Goal: Task Accomplishment & Management: Complete application form

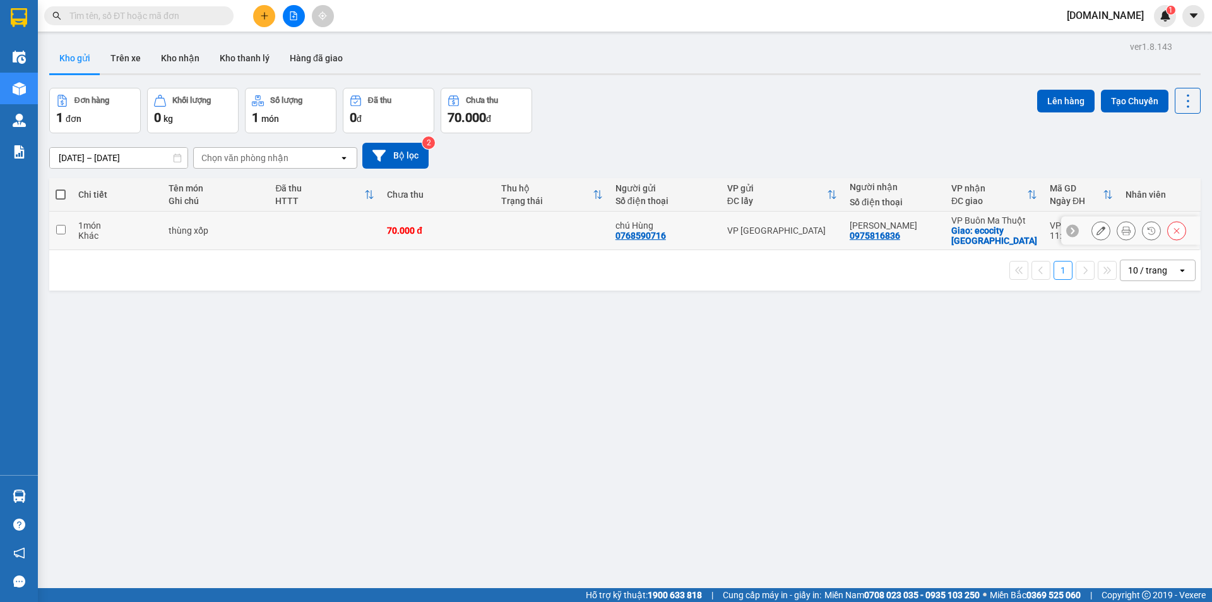
click at [819, 233] on div "VP [GEOGRAPHIC_DATA]" at bounding box center [782, 230] width 110 height 10
checkbox input "true"
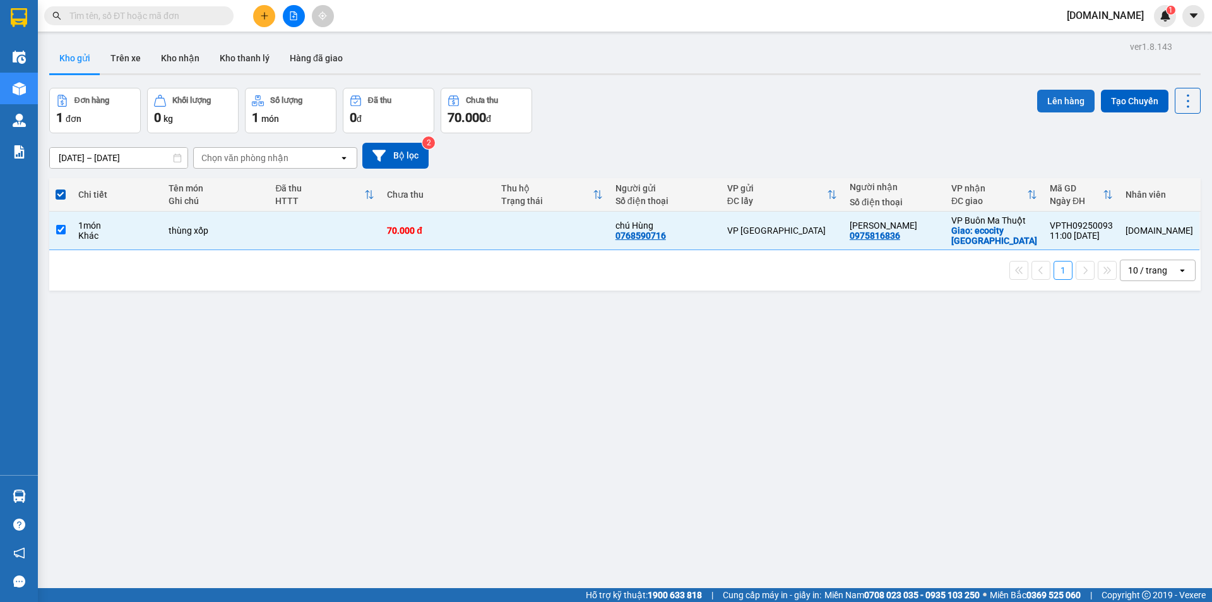
click at [1053, 102] on button "Lên hàng" at bounding box center [1065, 101] width 57 height 23
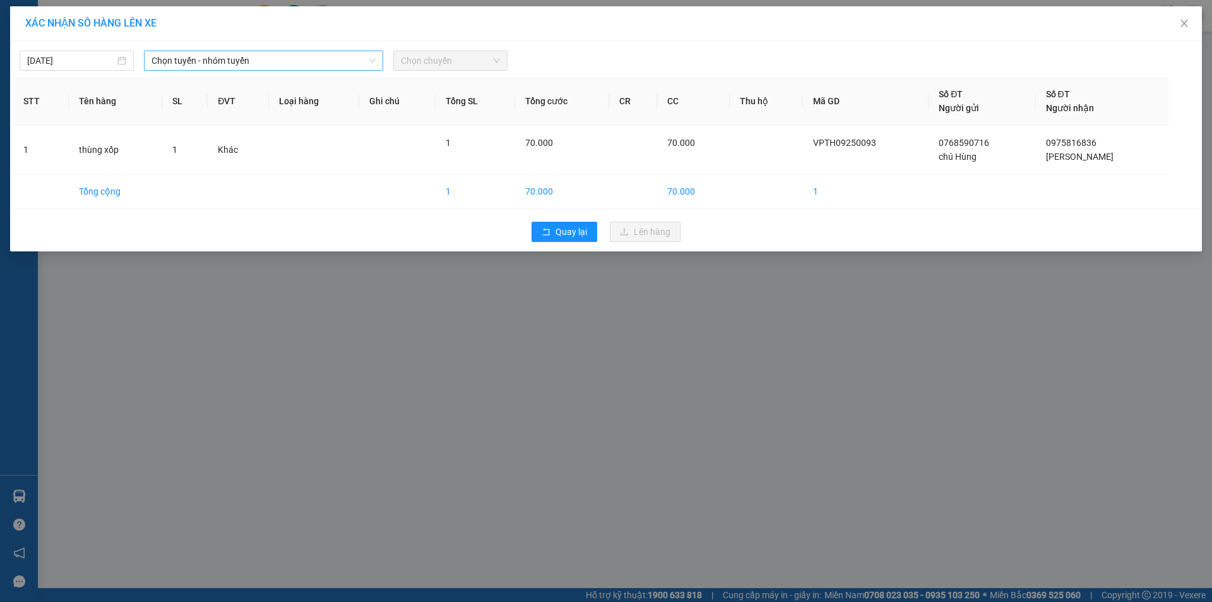
click at [229, 61] on span "Chọn tuyến - nhóm tuyến" at bounding box center [263, 60] width 224 height 19
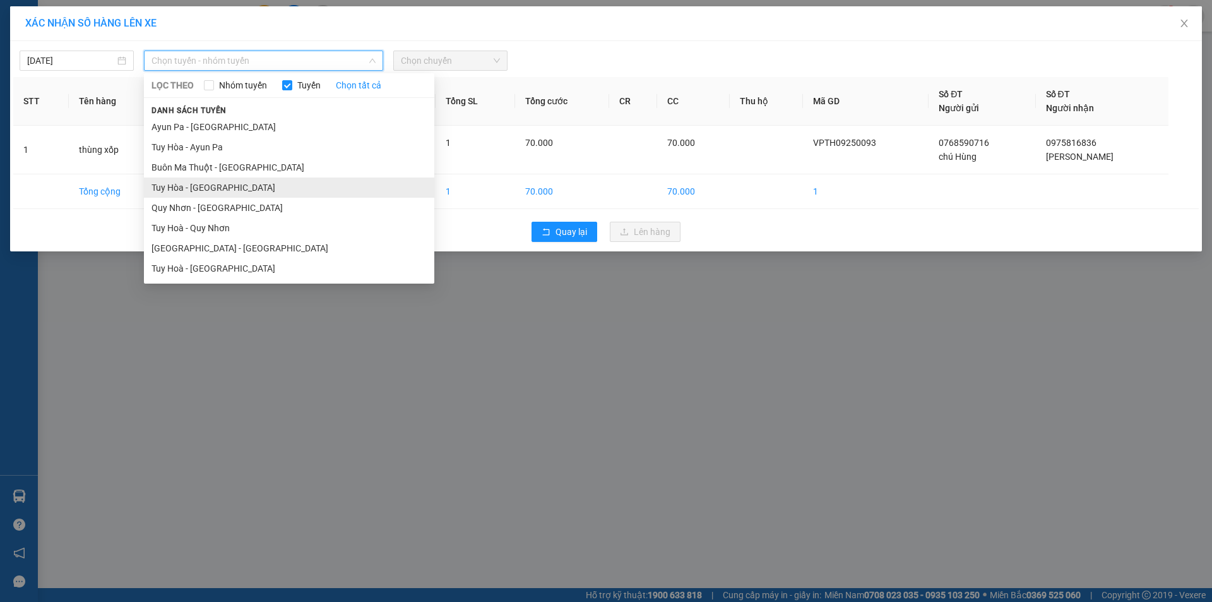
click at [204, 180] on li "Tuy Hòa - [GEOGRAPHIC_DATA]" at bounding box center [289, 187] width 290 height 20
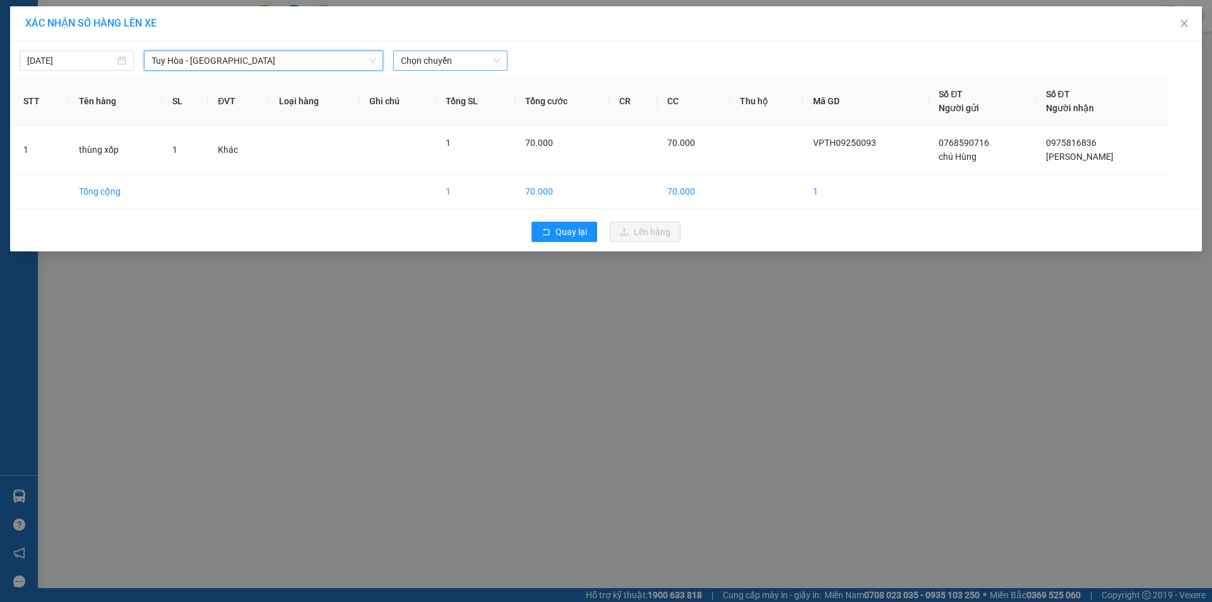
click at [428, 60] on span "Chọn chuyến" at bounding box center [450, 60] width 99 height 19
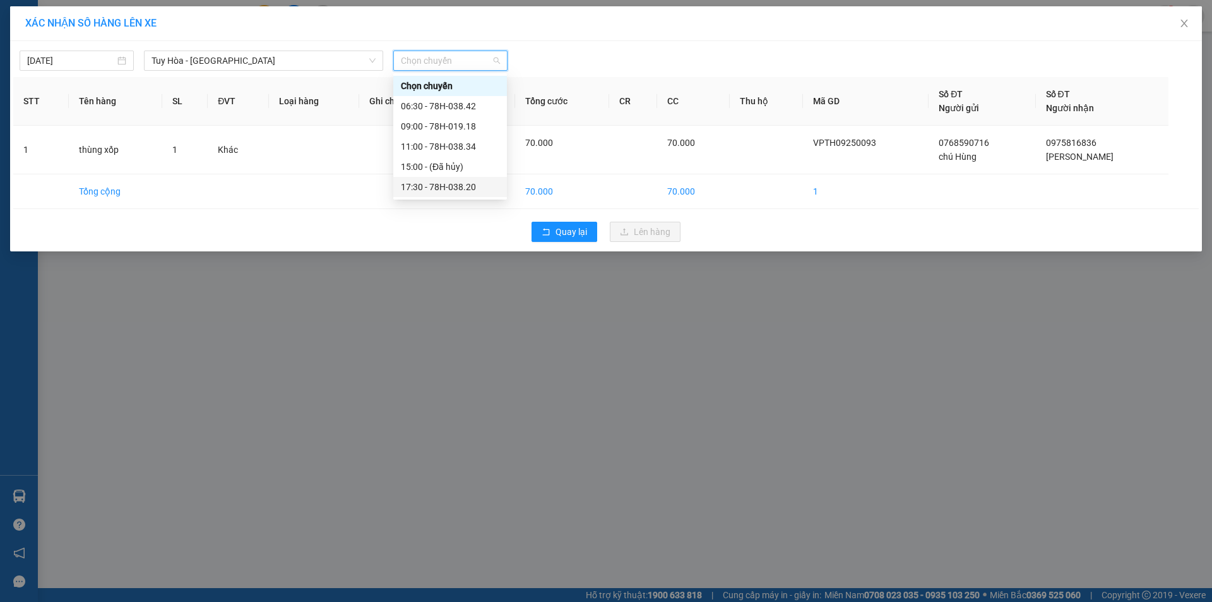
click at [418, 181] on div "17:30 - 78H-038.20" at bounding box center [450, 187] width 98 height 14
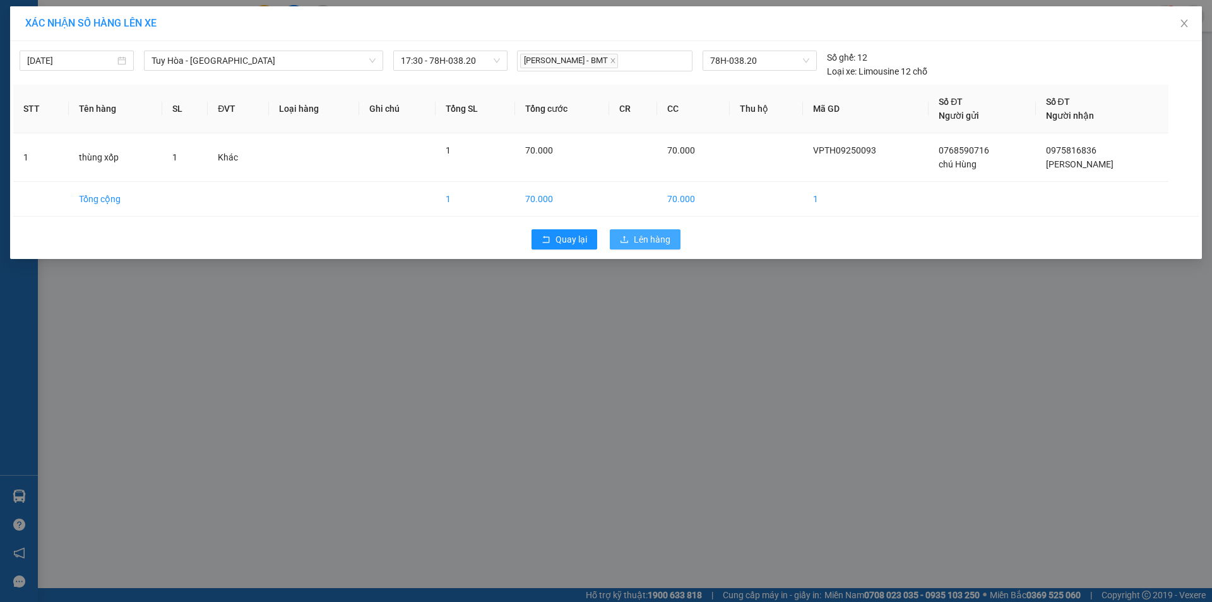
click at [655, 233] on span "Lên hàng" at bounding box center [652, 239] width 37 height 14
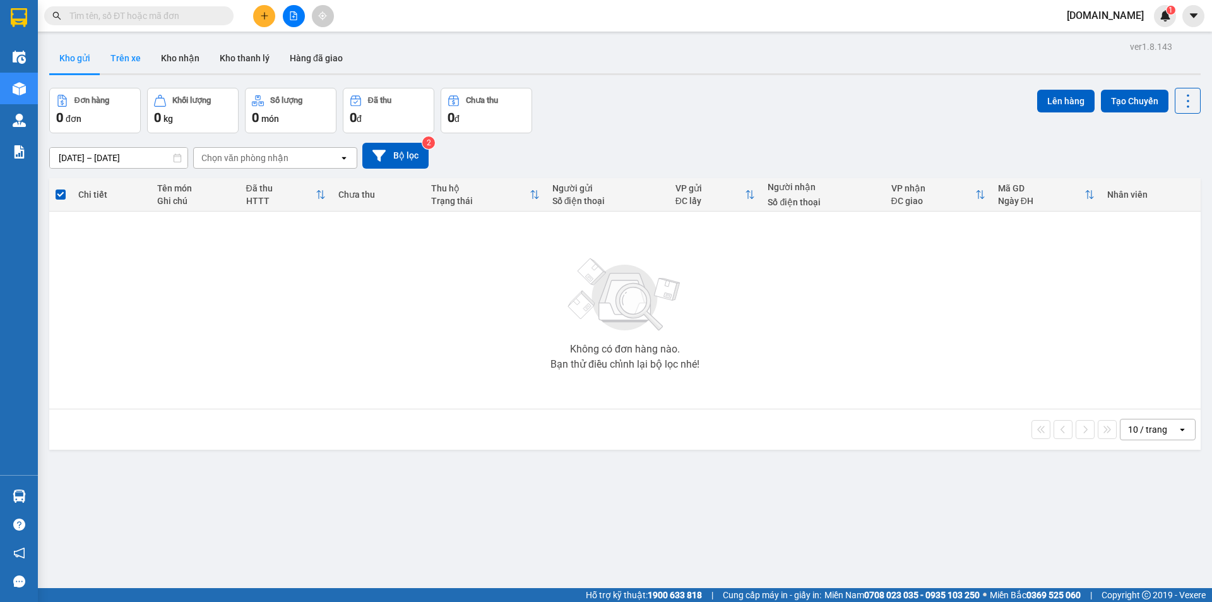
click at [134, 65] on button "Trên xe" at bounding box center [125, 58] width 50 height 30
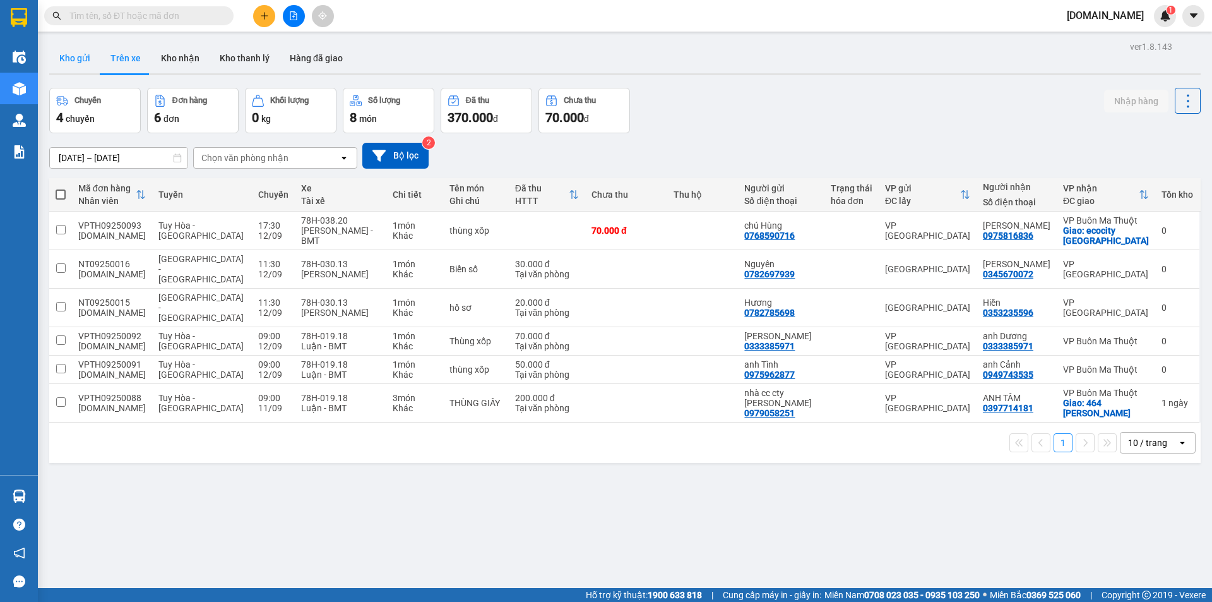
click at [66, 64] on button "Kho gửi" at bounding box center [74, 58] width 51 height 30
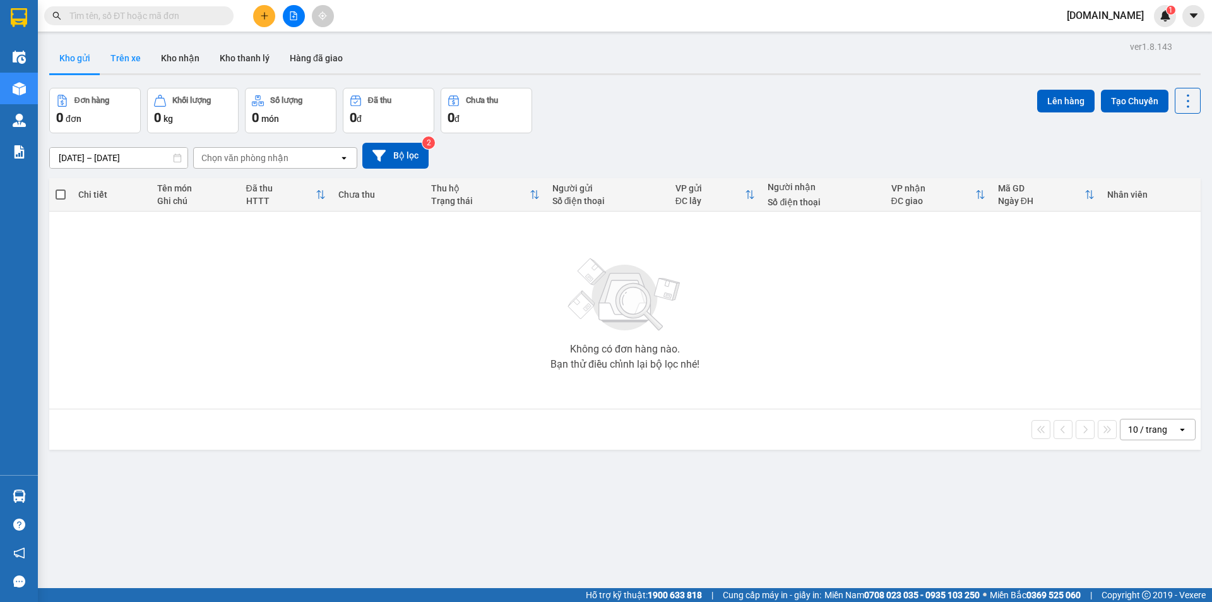
click at [138, 54] on button "Trên xe" at bounding box center [125, 58] width 50 height 30
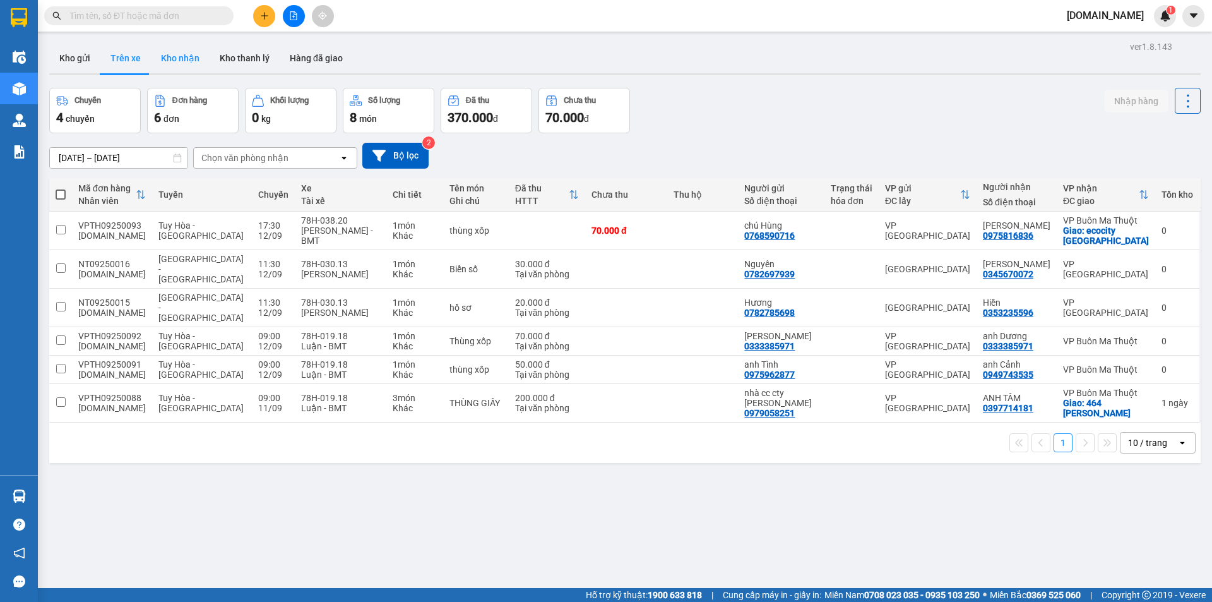
click at [176, 56] on button "Kho nhận" at bounding box center [180, 58] width 59 height 30
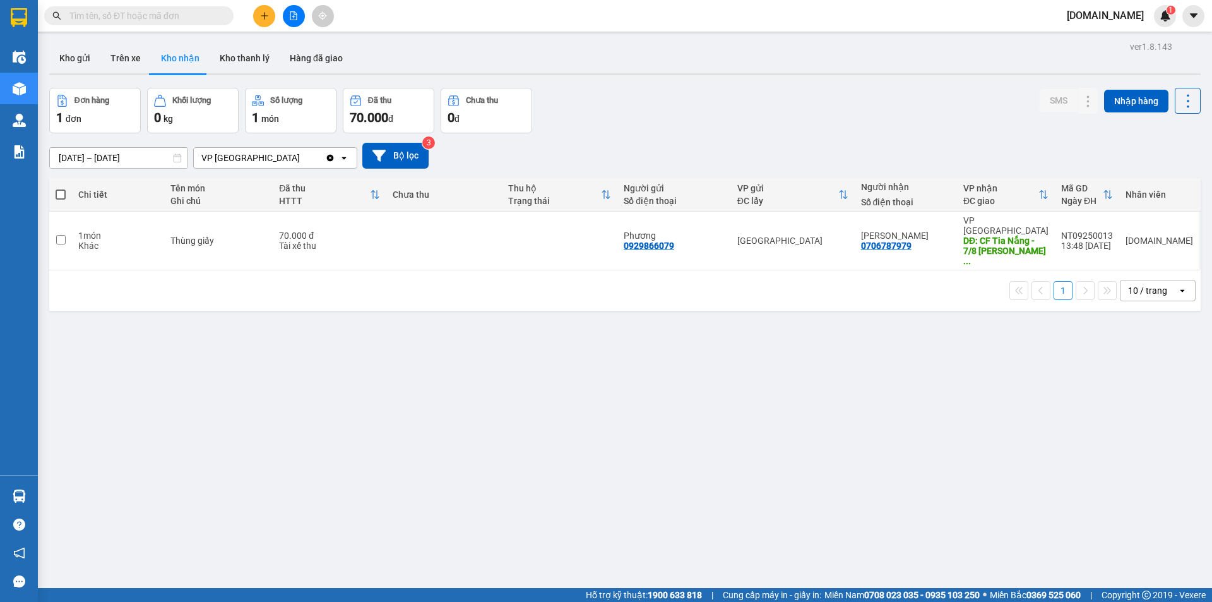
click at [275, 155] on div "VP [GEOGRAPHIC_DATA]" at bounding box center [259, 158] width 131 height 20
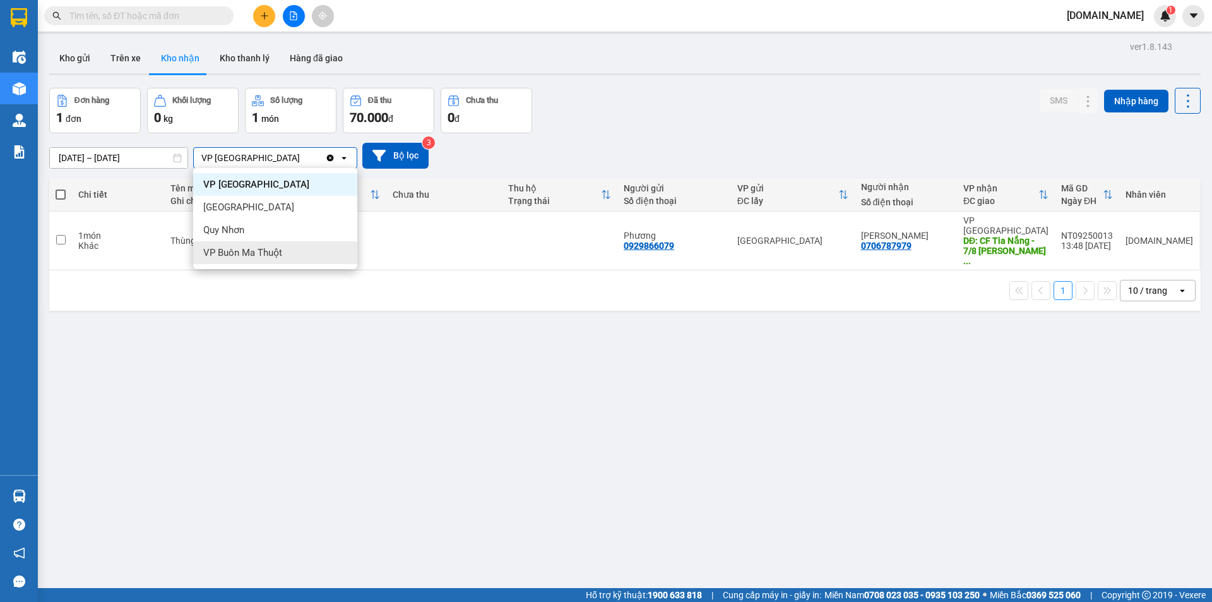
click at [286, 263] on div "VP Buôn Ma Thuột" at bounding box center [275, 252] width 164 height 23
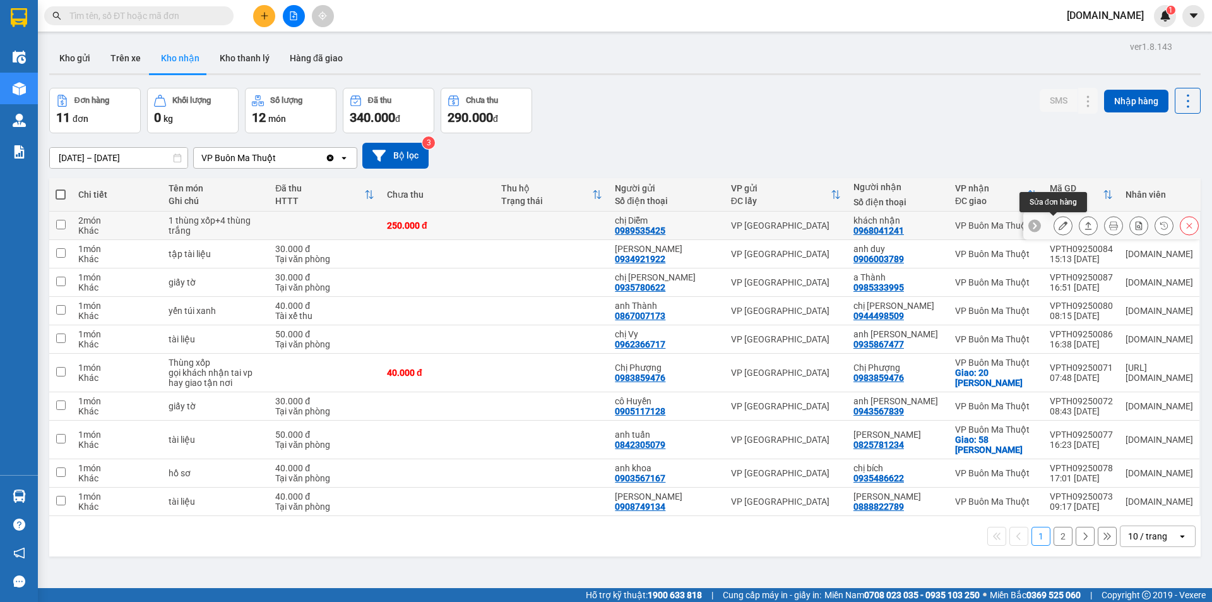
click at [1054, 228] on button at bounding box center [1063, 226] width 18 height 22
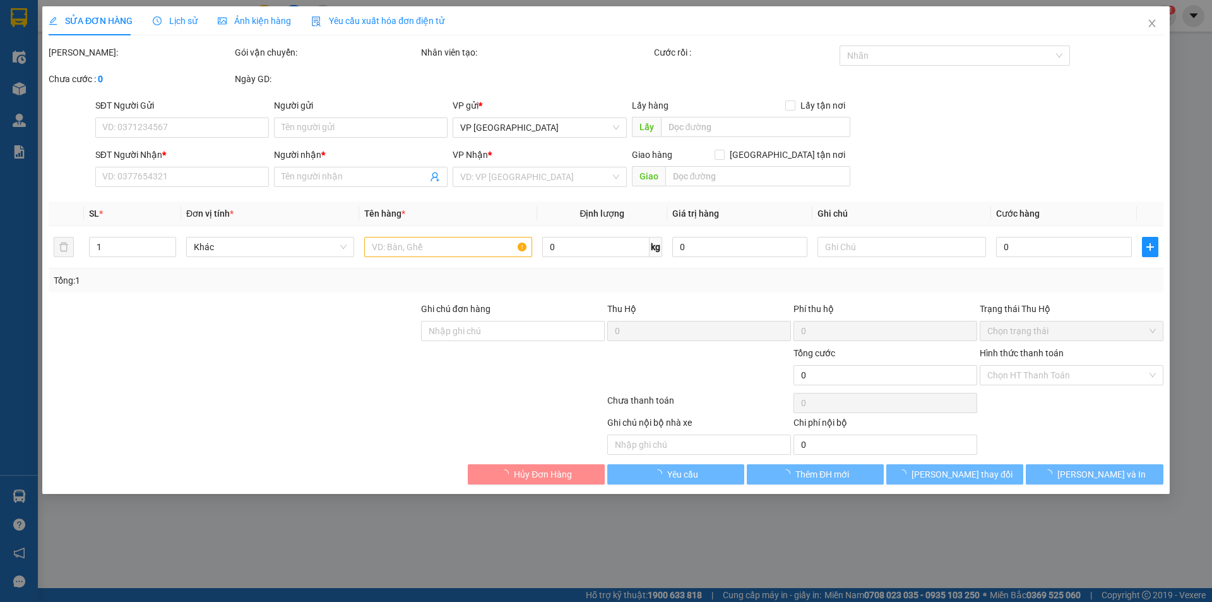
type input "0989535425"
type input "chị Diễm"
type input "0968041241"
type input "khách nhận"
type input "250.000"
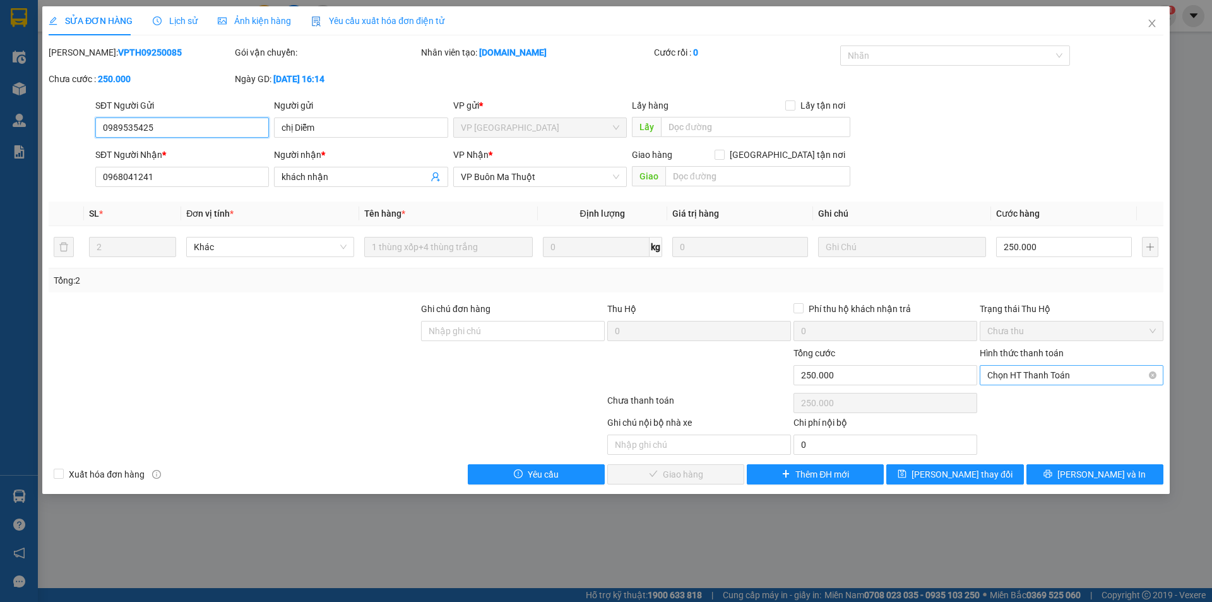
click at [1038, 367] on span "Chọn HT Thanh Toán" at bounding box center [1071, 374] width 169 height 19
click at [1022, 420] on div "Tài xế thu" at bounding box center [1071, 420] width 169 height 14
type input "0"
click at [702, 475] on span "[PERSON_NAME] và Giao hàng" at bounding box center [691, 474] width 121 height 14
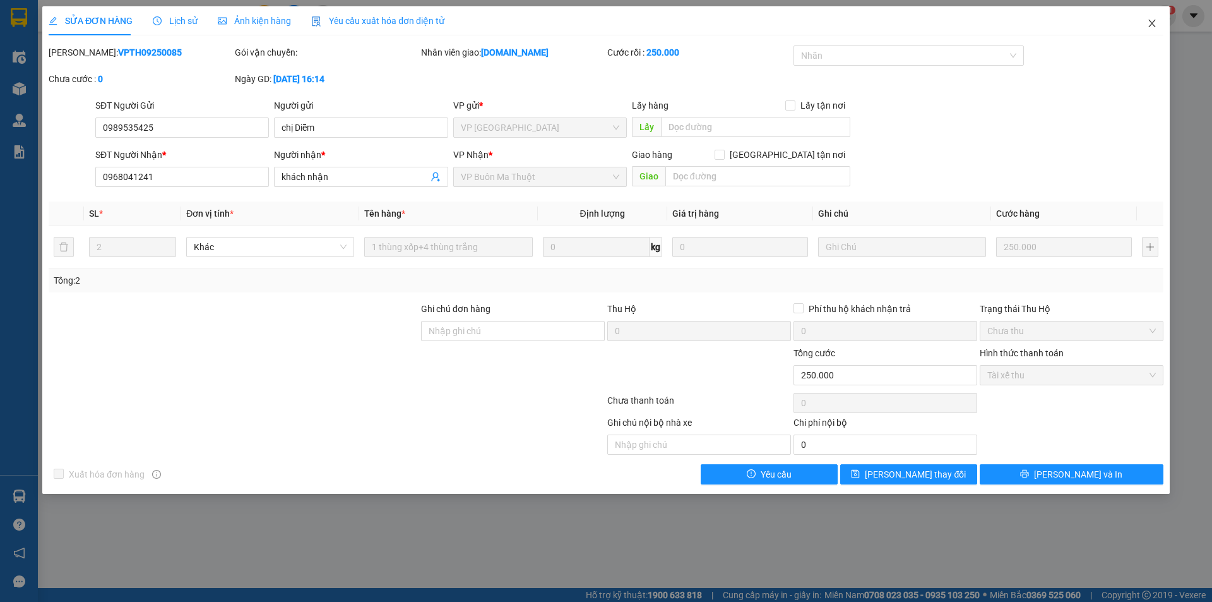
click at [1144, 23] on span "Close" at bounding box center [1151, 23] width 35 height 35
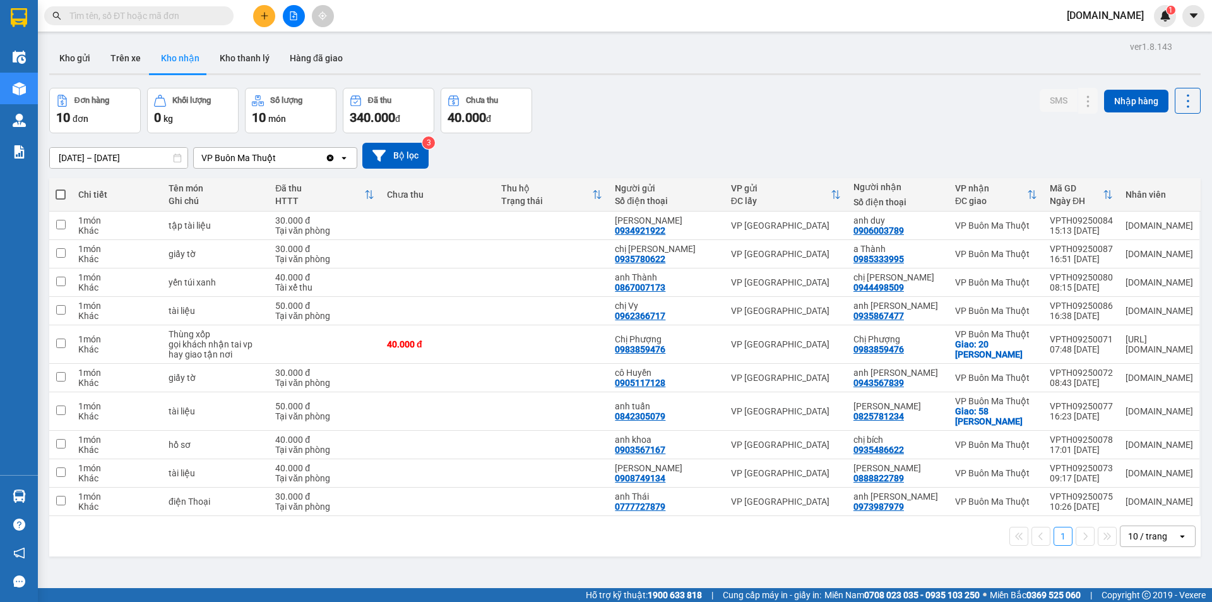
click at [259, 155] on div "VP Buôn Ma Thuột" at bounding box center [238, 157] width 74 height 13
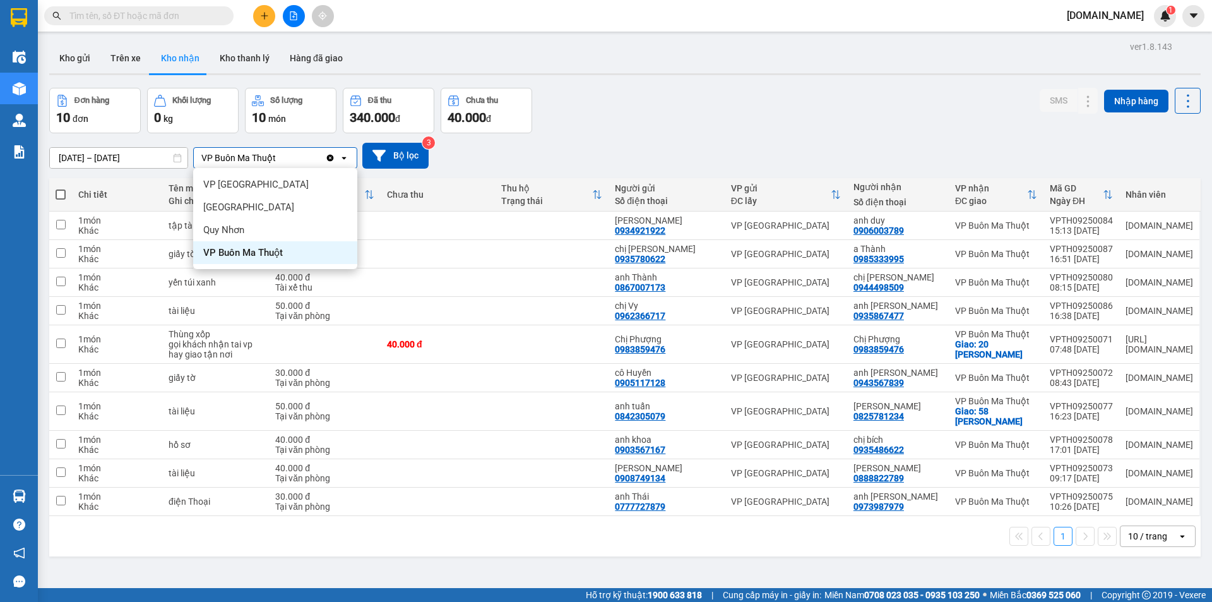
drag, startPoint x: 544, startPoint y: 40, endPoint x: 530, endPoint y: 50, distance: 16.8
click at [538, 49] on div "ver 1.8.143 Kho gửi Trên xe Kho nhận Kho thanh [PERSON_NAME] đã giao Đơn hàng 1…" at bounding box center [624, 339] width 1161 height 602
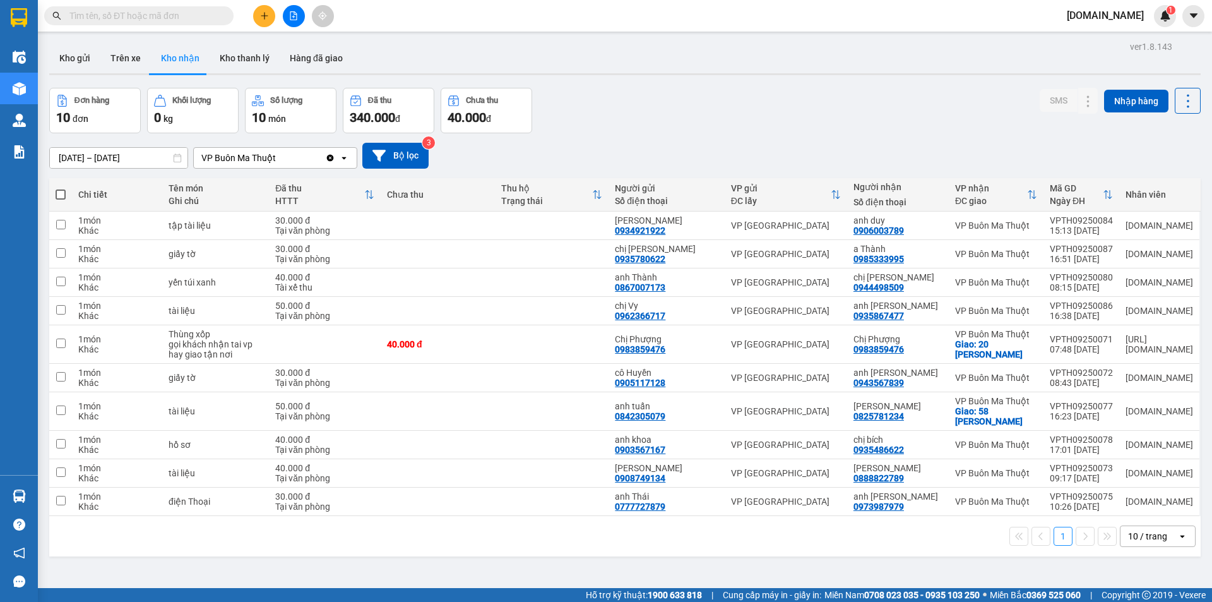
click at [279, 6] on div at bounding box center [293, 16] width 95 height 22
click at [133, 57] on button "Trên xe" at bounding box center [125, 58] width 50 height 30
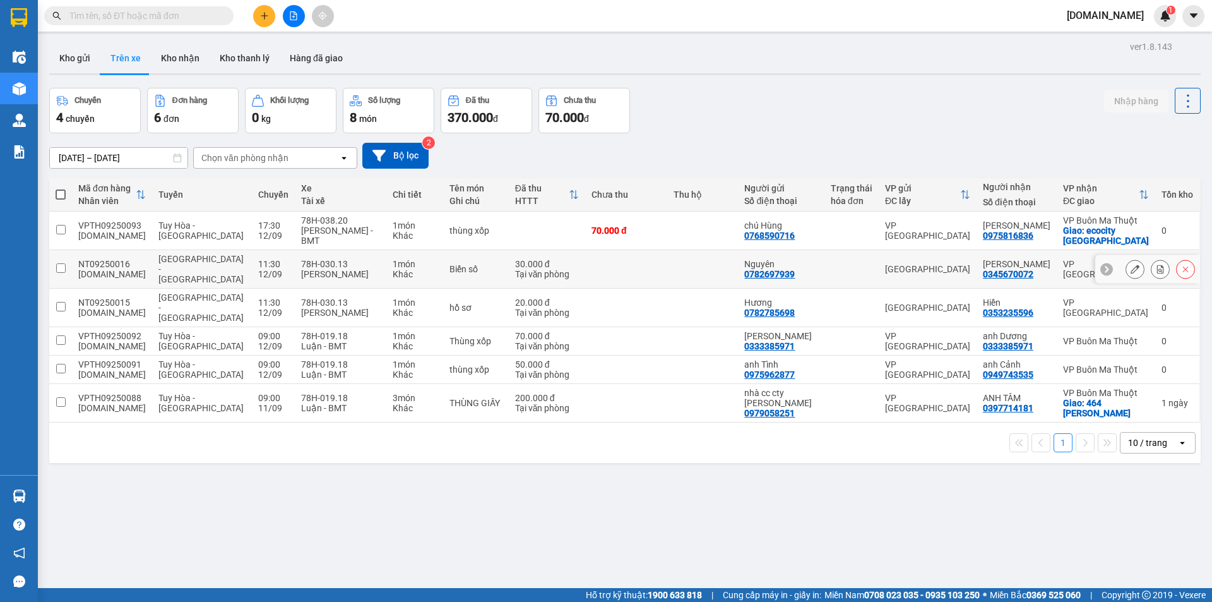
click at [590, 263] on td at bounding box center [626, 269] width 82 height 39
checkbox input "true"
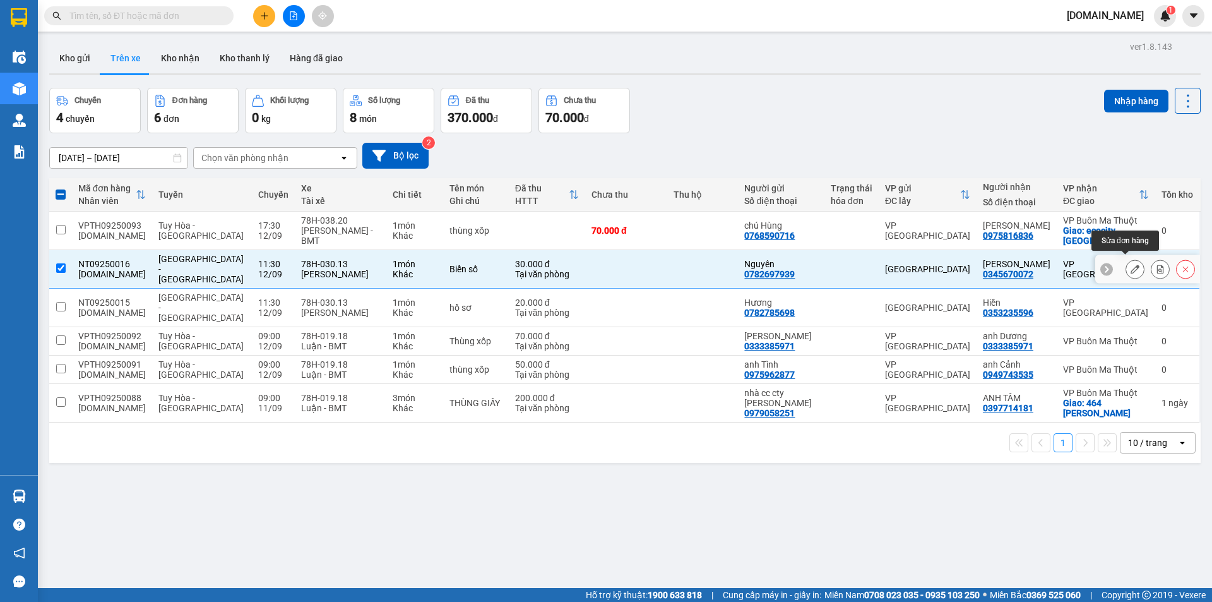
click at [1130, 264] on icon at bounding box center [1134, 268] width 9 height 9
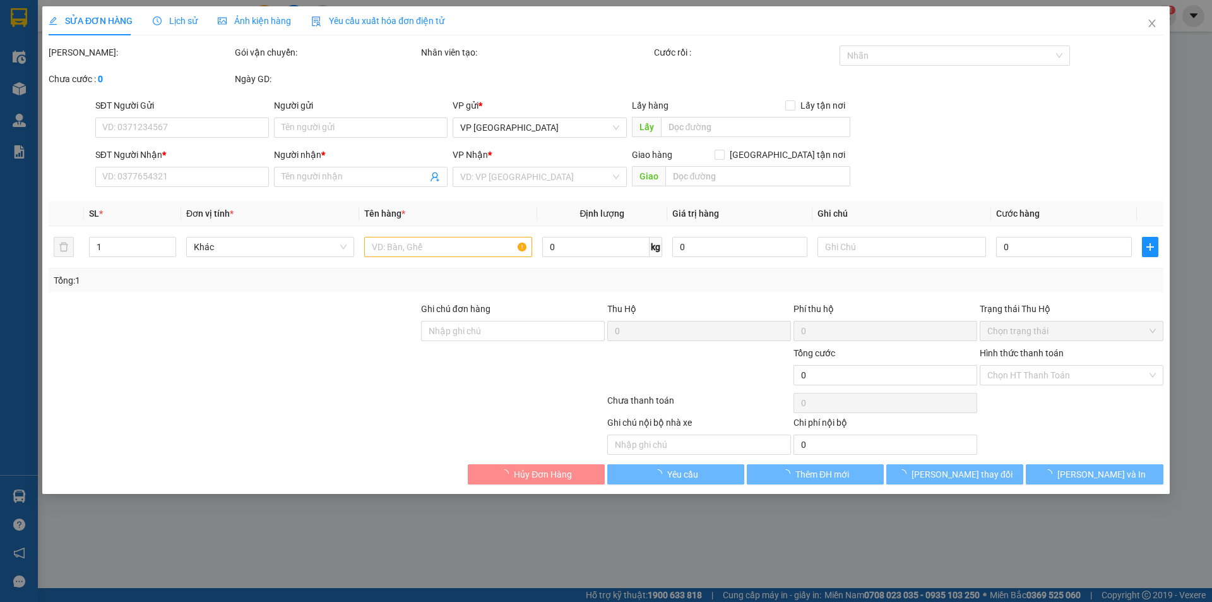
type input "0782697939"
type input "Nguyên"
type input "0345670072"
type input "[PERSON_NAME]"
type input "30.000"
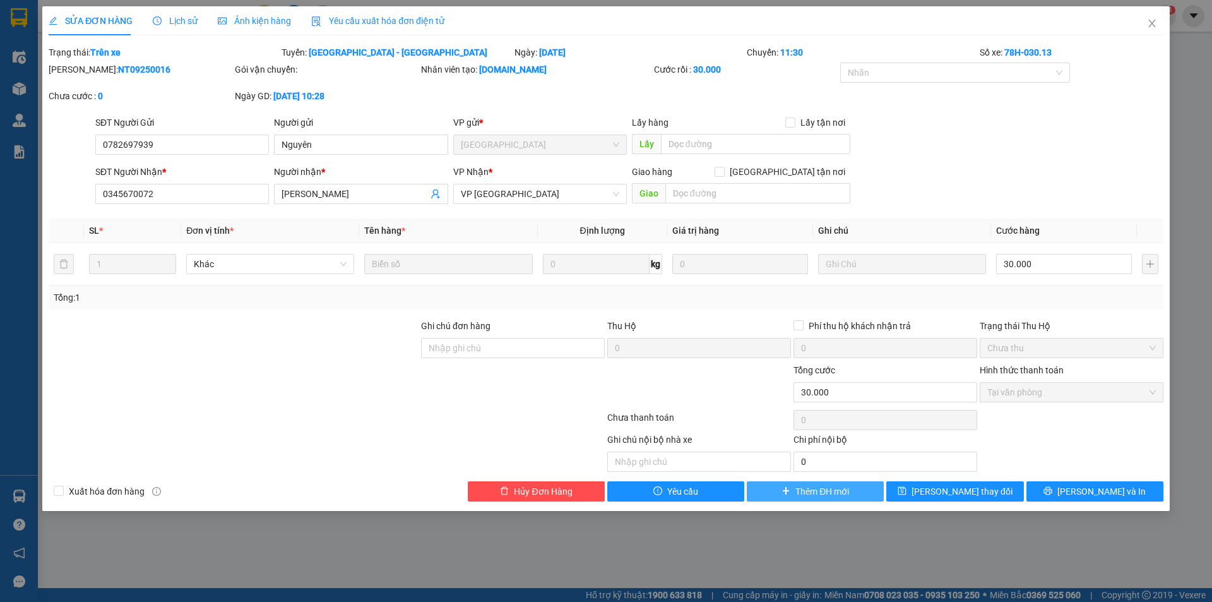
click at [820, 492] on span "Thêm ĐH mới" at bounding box center [822, 491] width 54 height 14
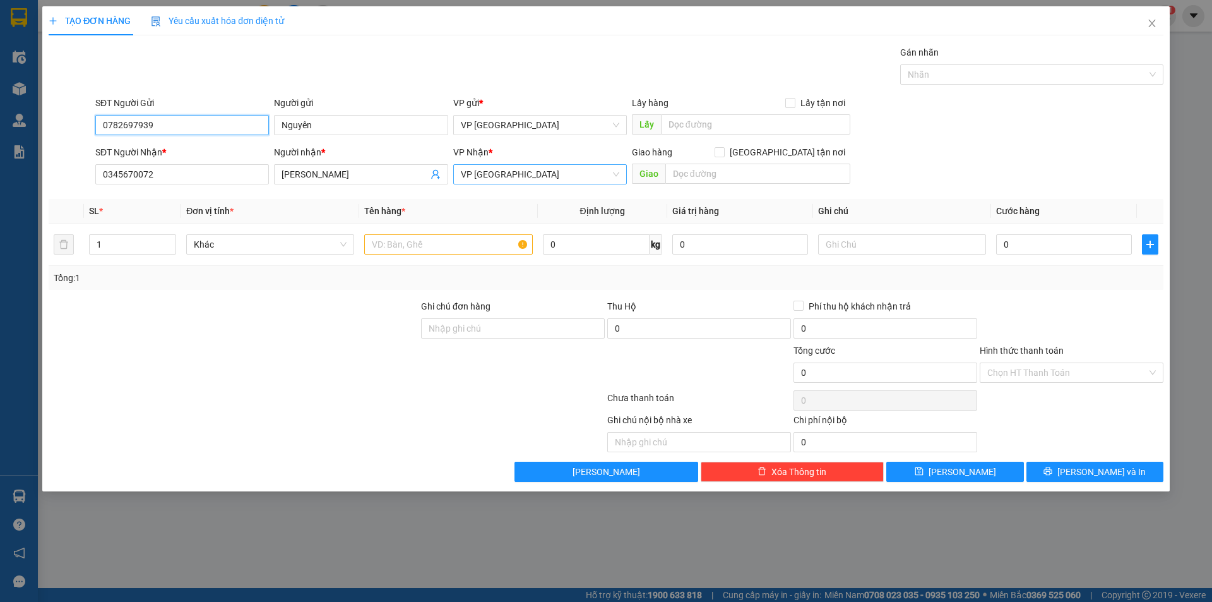
click at [499, 179] on span "VP [GEOGRAPHIC_DATA]" at bounding box center [540, 174] width 158 height 19
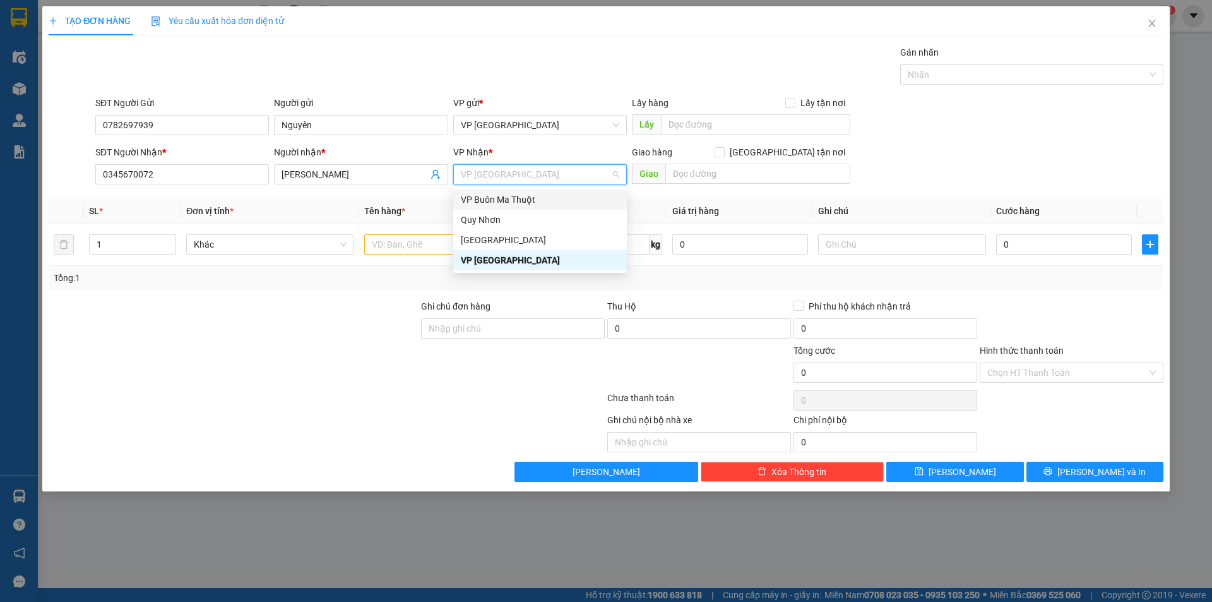
click at [500, 203] on div "VP Buôn Ma Thuột" at bounding box center [540, 200] width 158 height 14
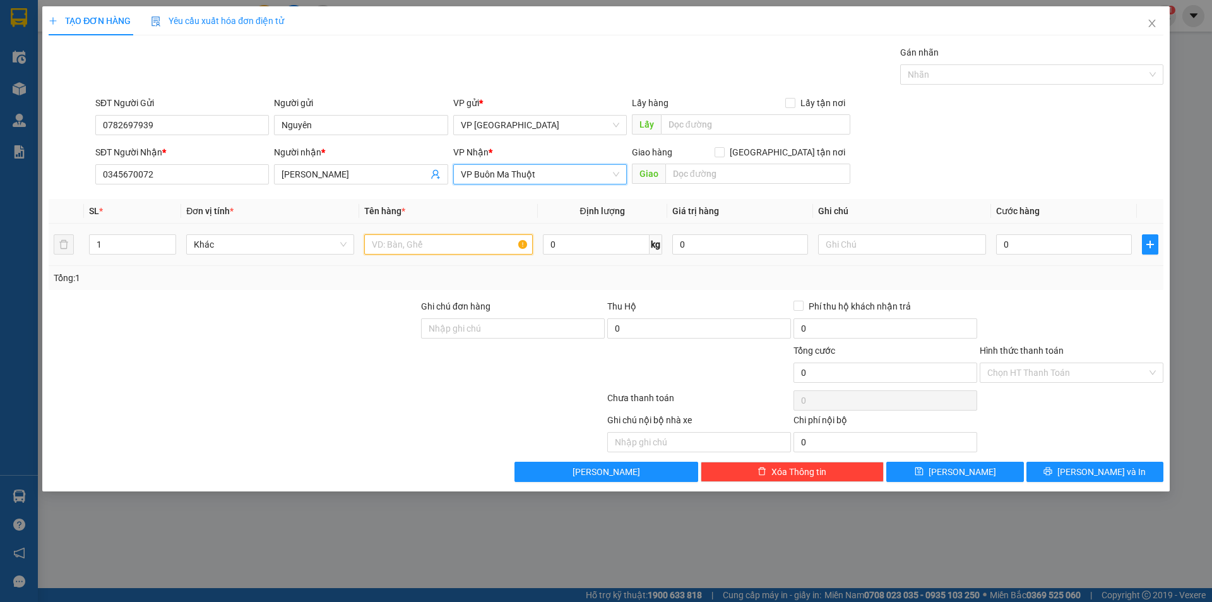
click at [451, 244] on input "text" at bounding box center [448, 244] width 168 height 20
type input "b"
type input "bản số xe"
click at [1076, 252] on input "0" at bounding box center [1064, 244] width 136 height 20
type input "3"
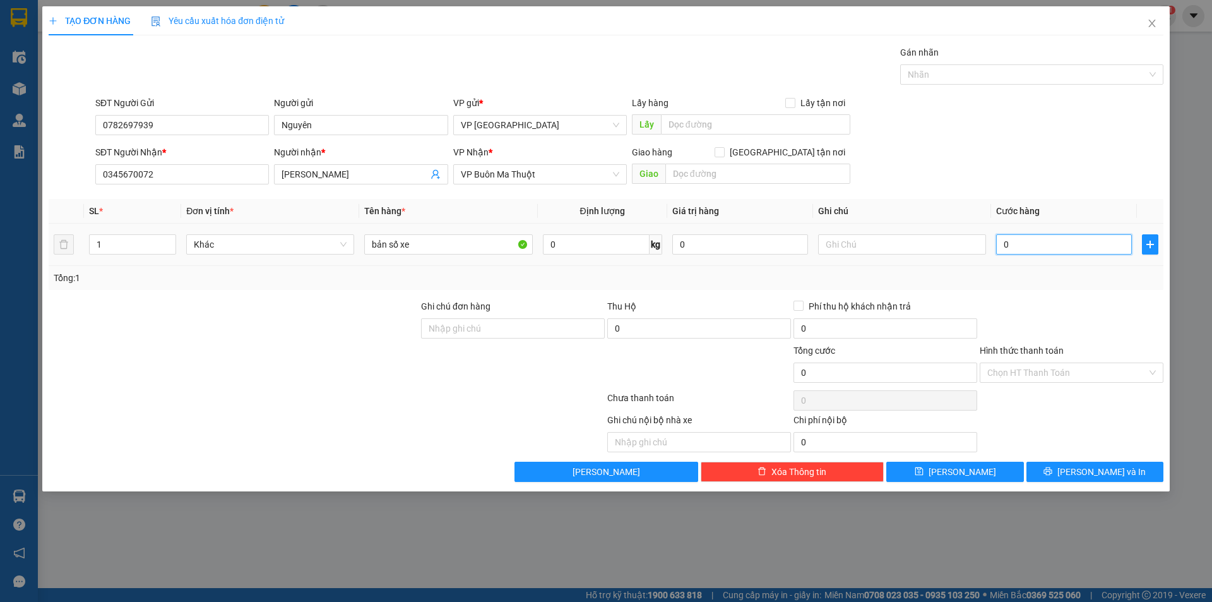
type input "3"
type input "30"
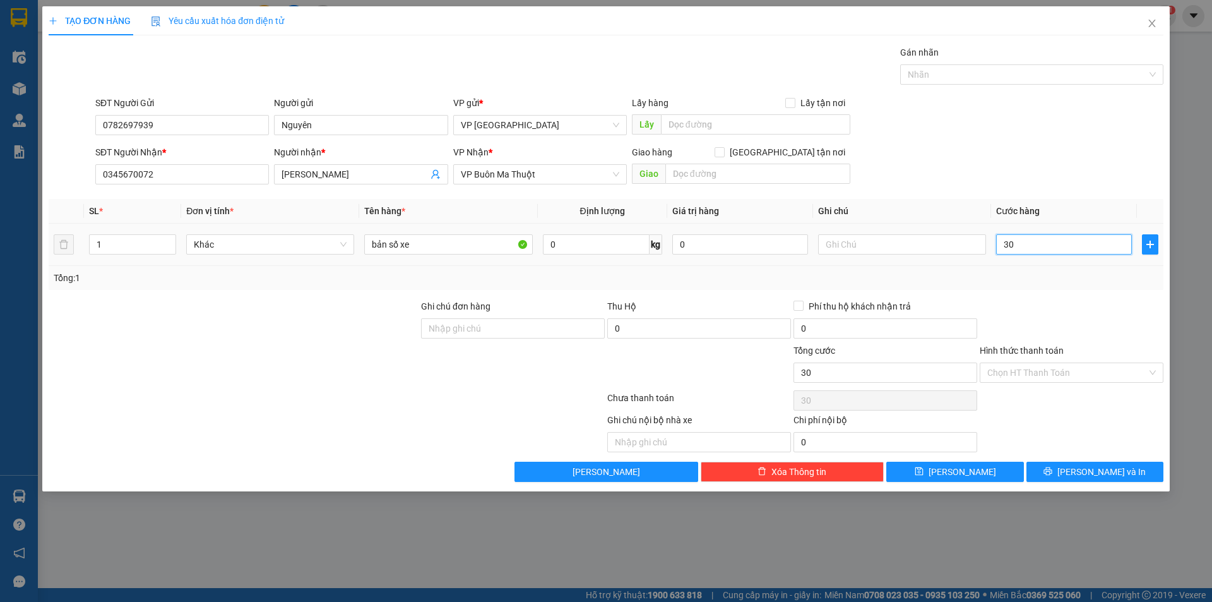
type input "300"
type input "3.000"
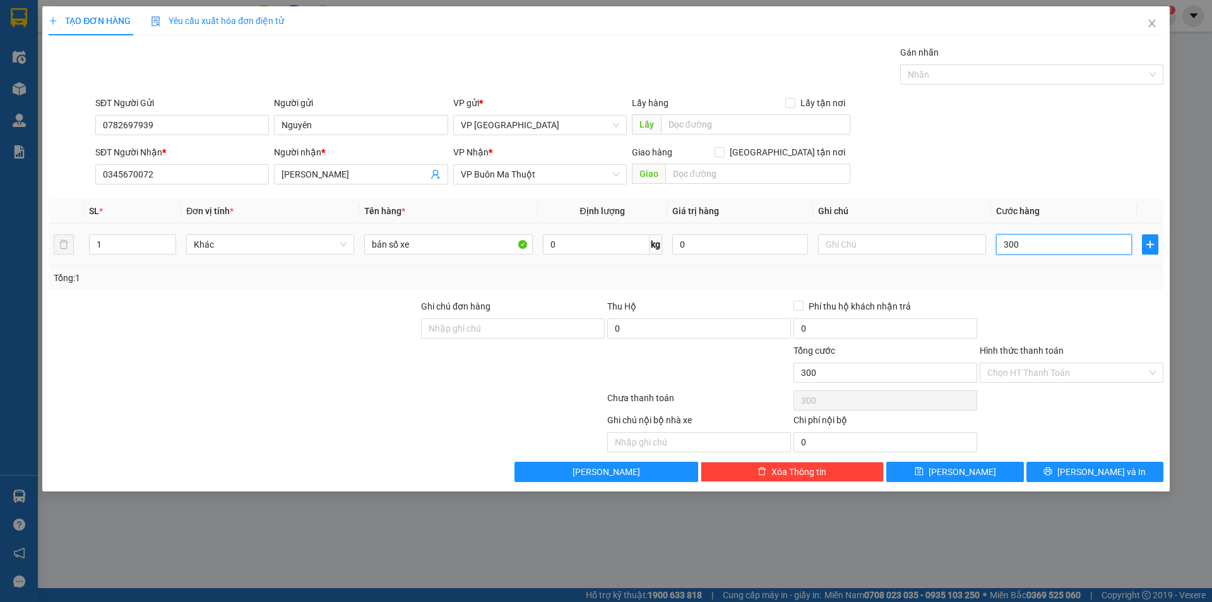
type input "3.000"
type input "30.000"
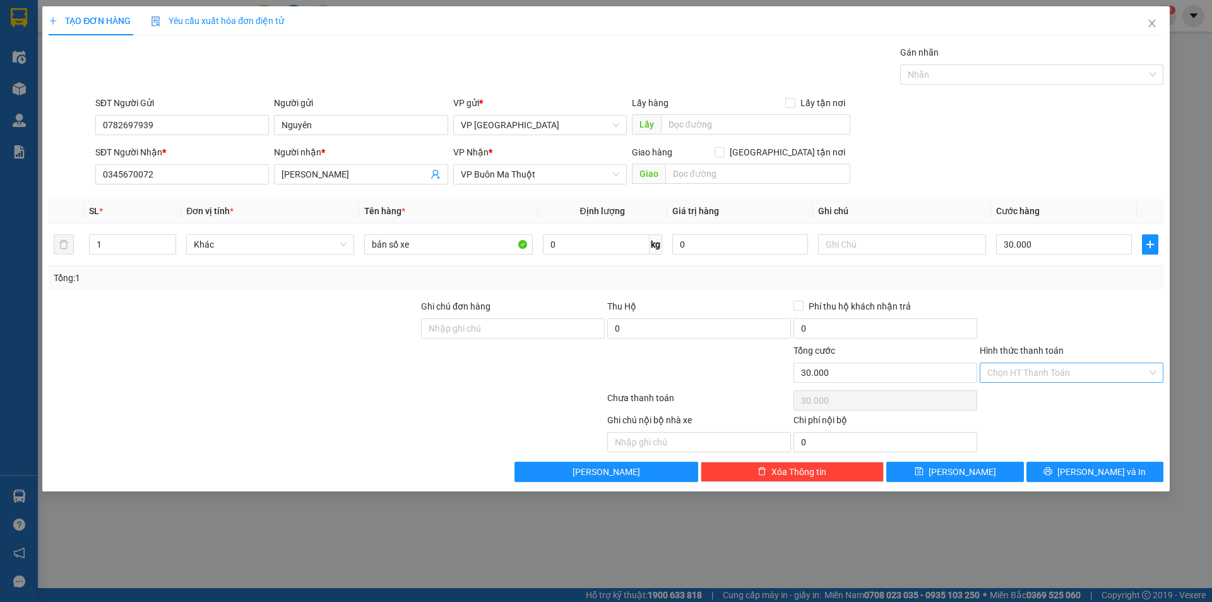
click at [1058, 372] on input "Hình thức thanh toán" at bounding box center [1067, 372] width 160 height 19
click at [1083, 319] on div at bounding box center [1071, 321] width 186 height 44
click at [1052, 469] on icon "printer" at bounding box center [1047, 470] width 9 height 9
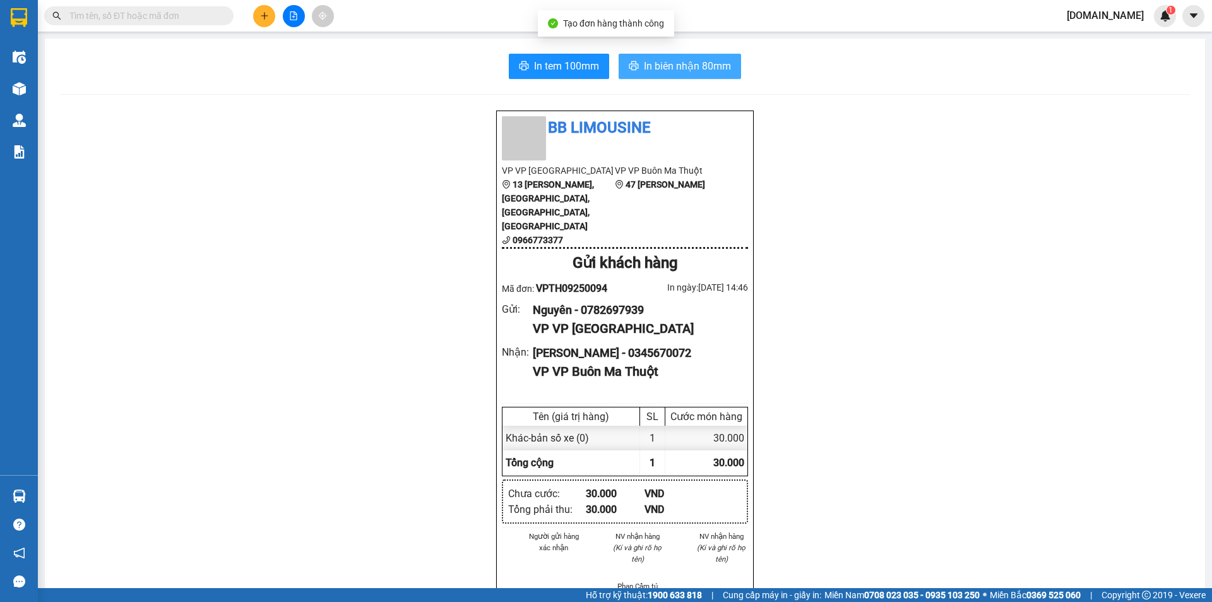
click at [704, 74] on button "In biên nhận 80mm" at bounding box center [680, 66] width 122 height 25
click at [651, 59] on span "In biên nhận 80mm" at bounding box center [687, 66] width 87 height 16
